Goal: Information Seeking & Learning: Learn about a topic

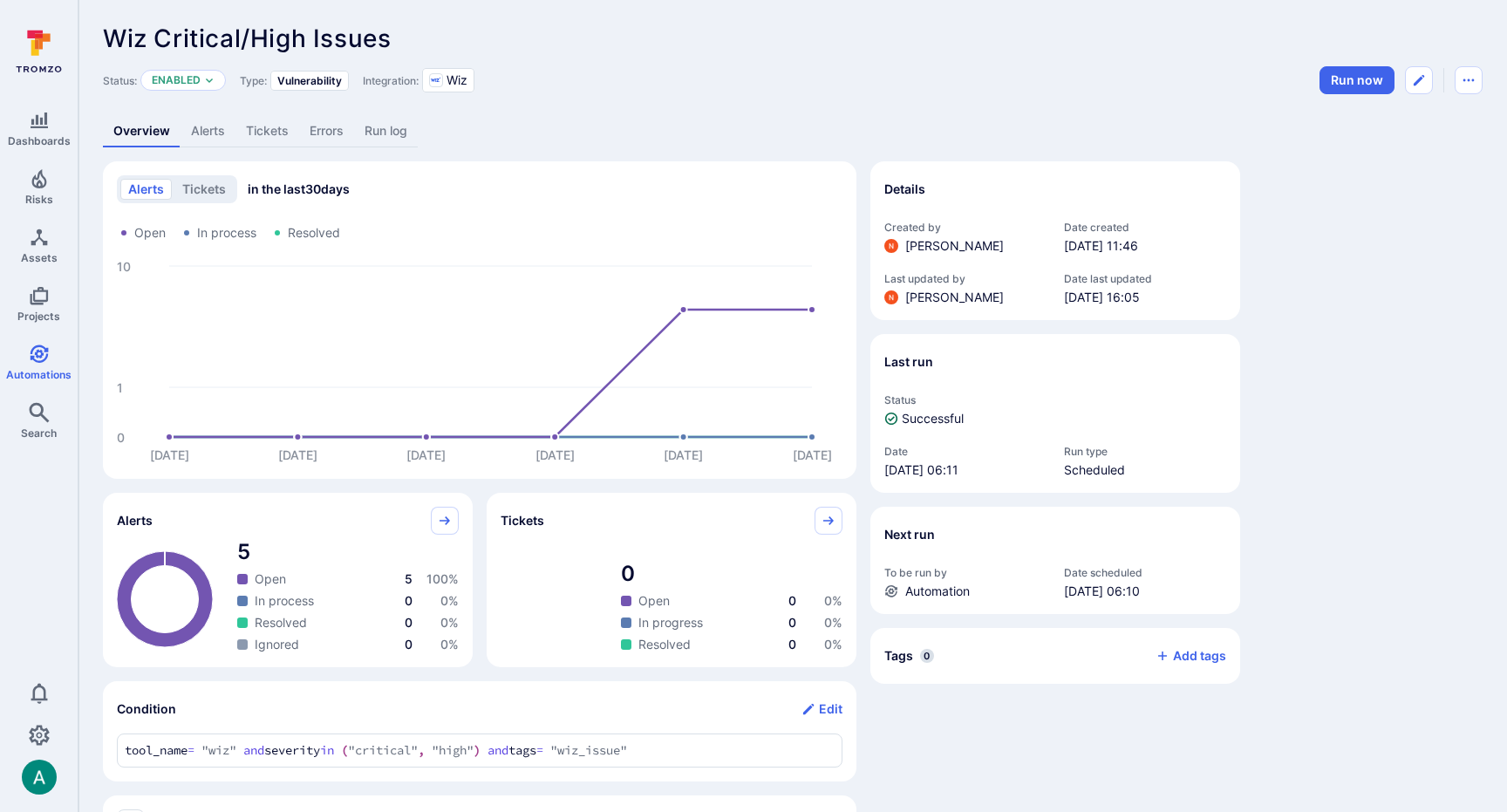
click at [192, 131] on link "Alerts" at bounding box center [207, 131] width 54 height 32
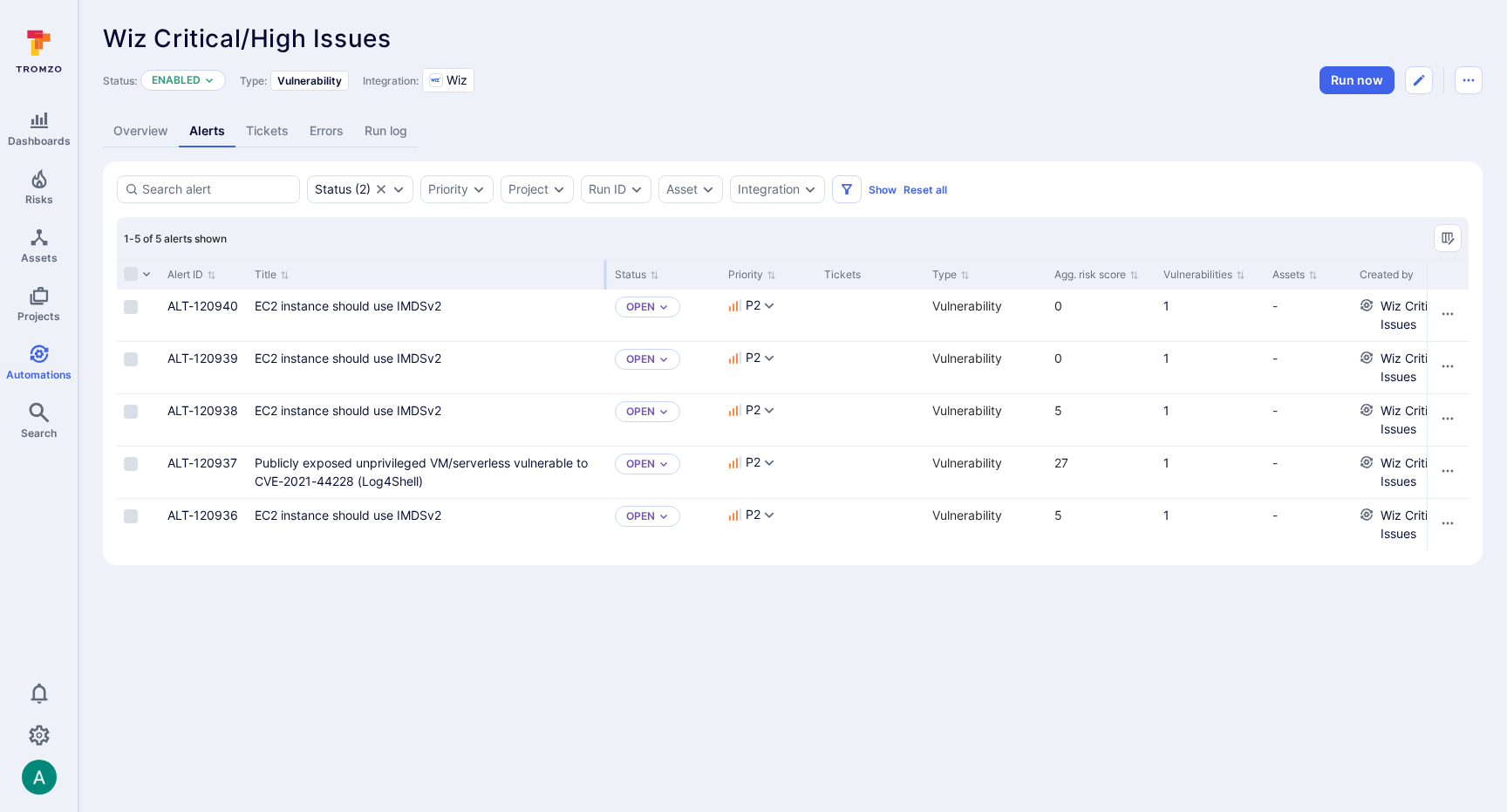
drag, startPoint x: 462, startPoint y: 268, endPoint x: 604, endPoint y: 258, distance: 142.4
click at [604, 258] on div "1-5 of 5 alerts shown Alert ID Title Status Priority Tickets Type Agg. risk sco…" at bounding box center [792, 384] width 1352 height 334
click at [370, 299] on link "EC2 instance should use IMDSv2" at bounding box center [347, 306] width 186 height 15
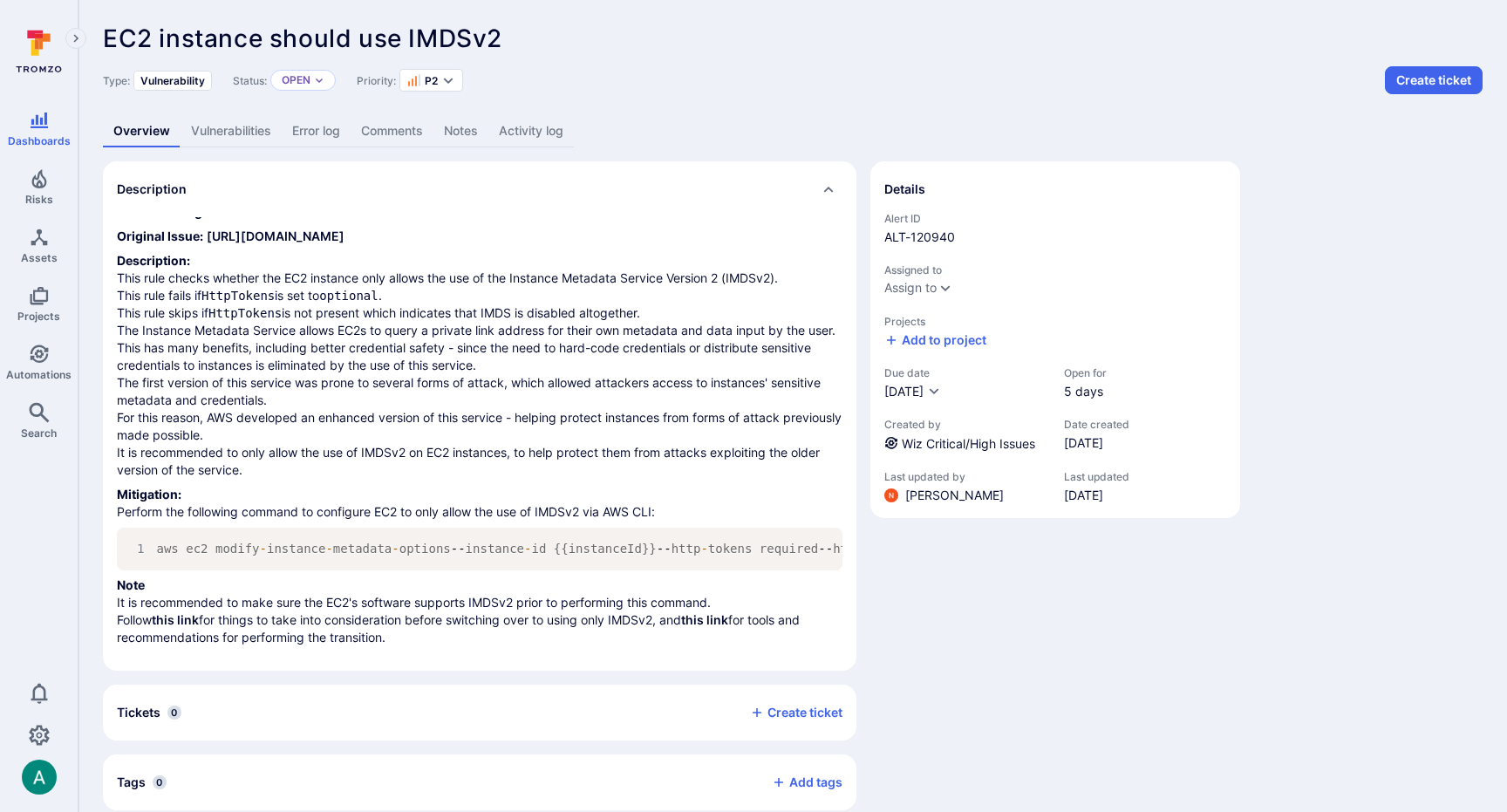
scroll to position [23, 0]
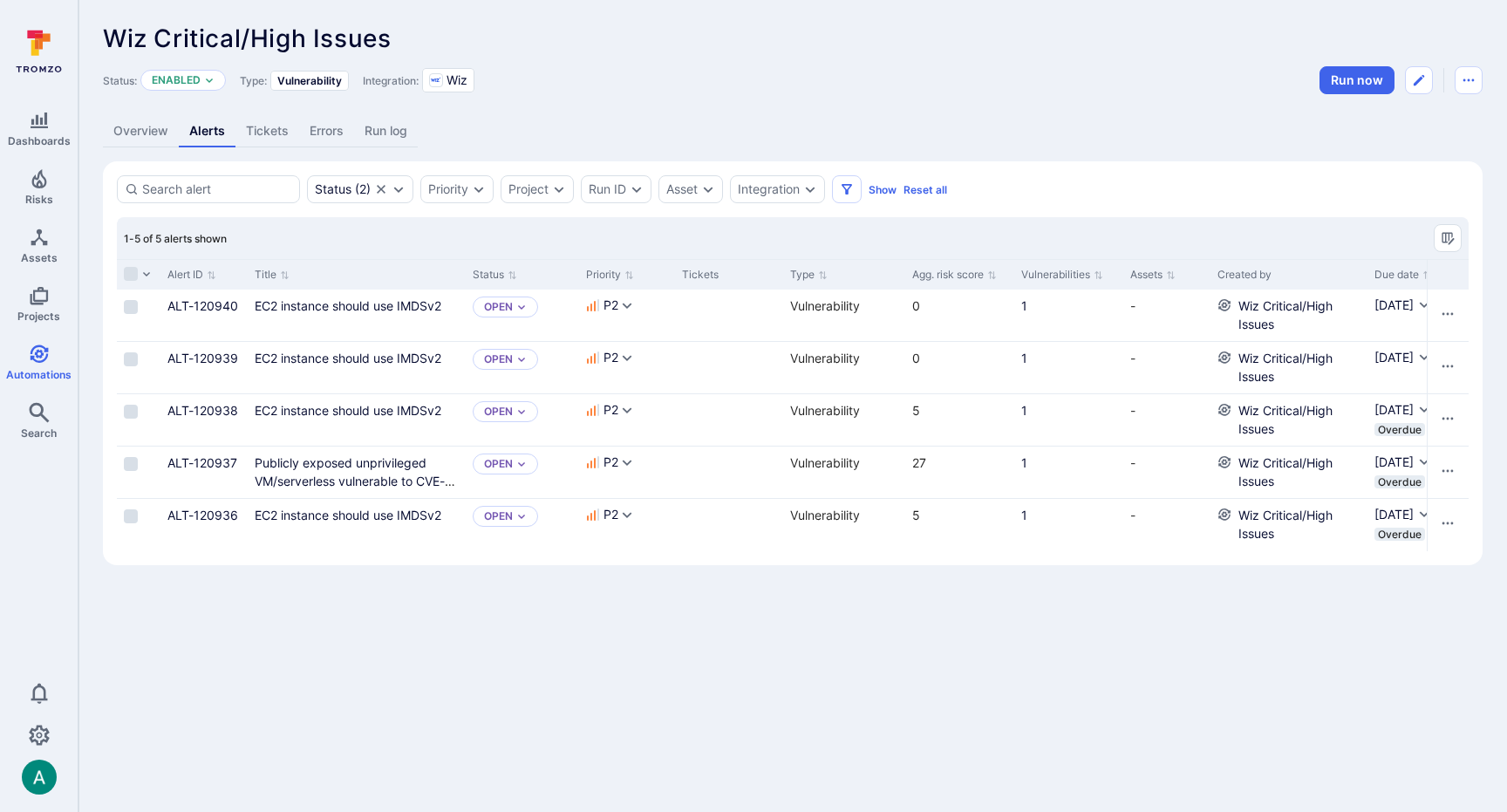
click at [145, 119] on link "Overview" at bounding box center [140, 131] width 75 height 32
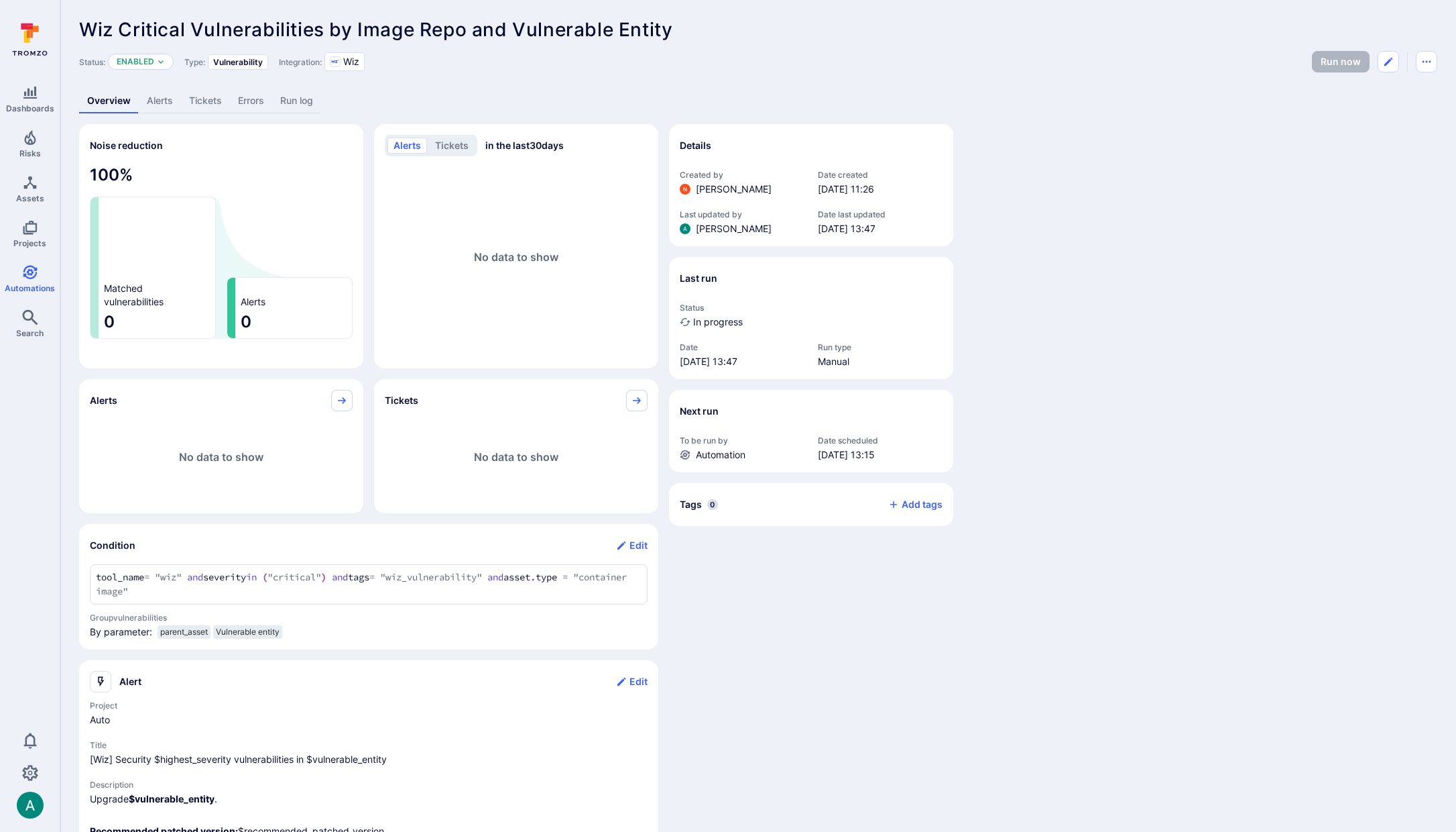
click at [904, 51] on div "Status: Enabled Type: Vulnerability Integration: Wiz Run now" at bounding box center [758, 61] width 1358 height 21
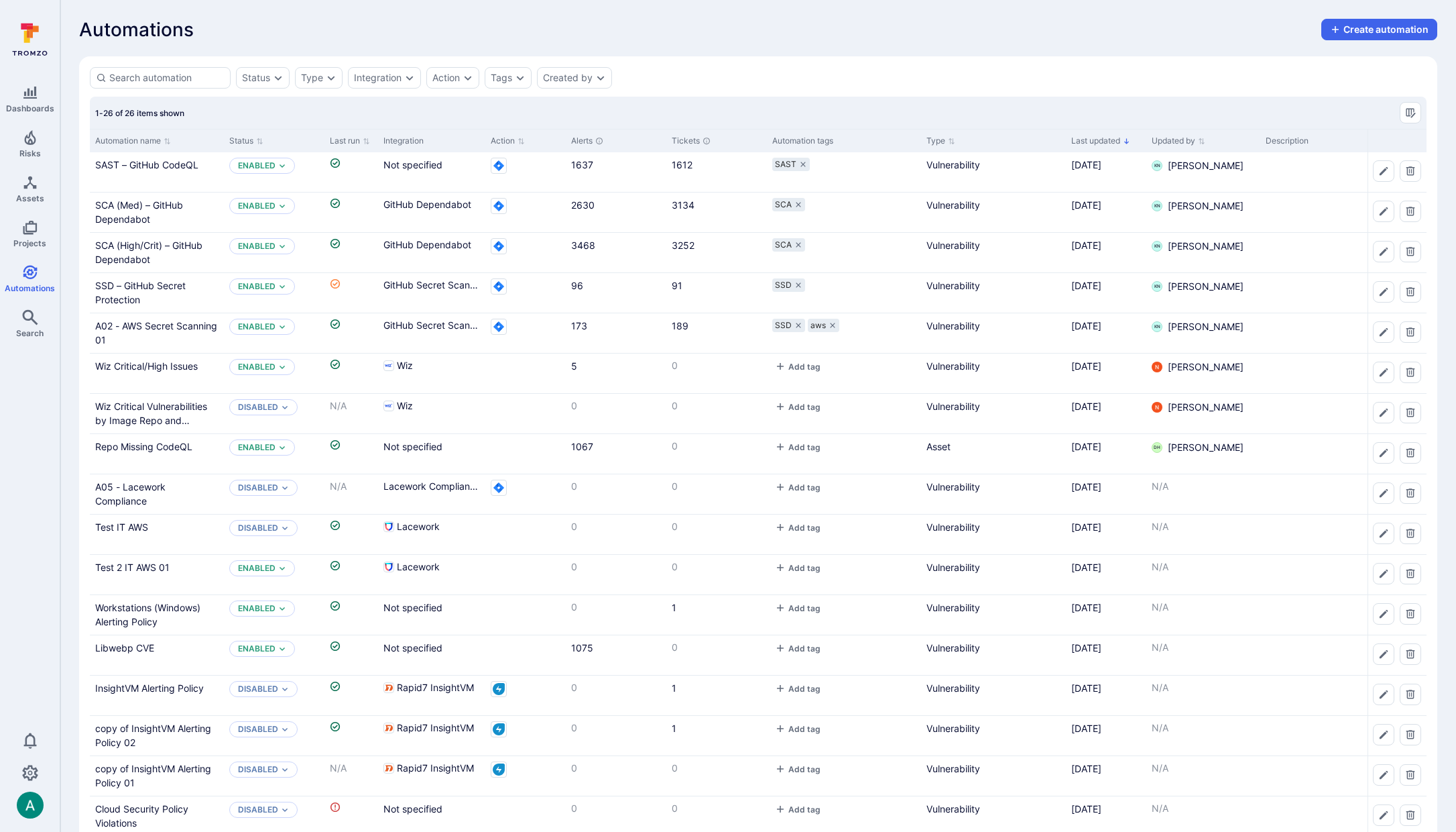
scroll to position [79, 0]
